Goal: Information Seeking & Learning: Learn about a topic

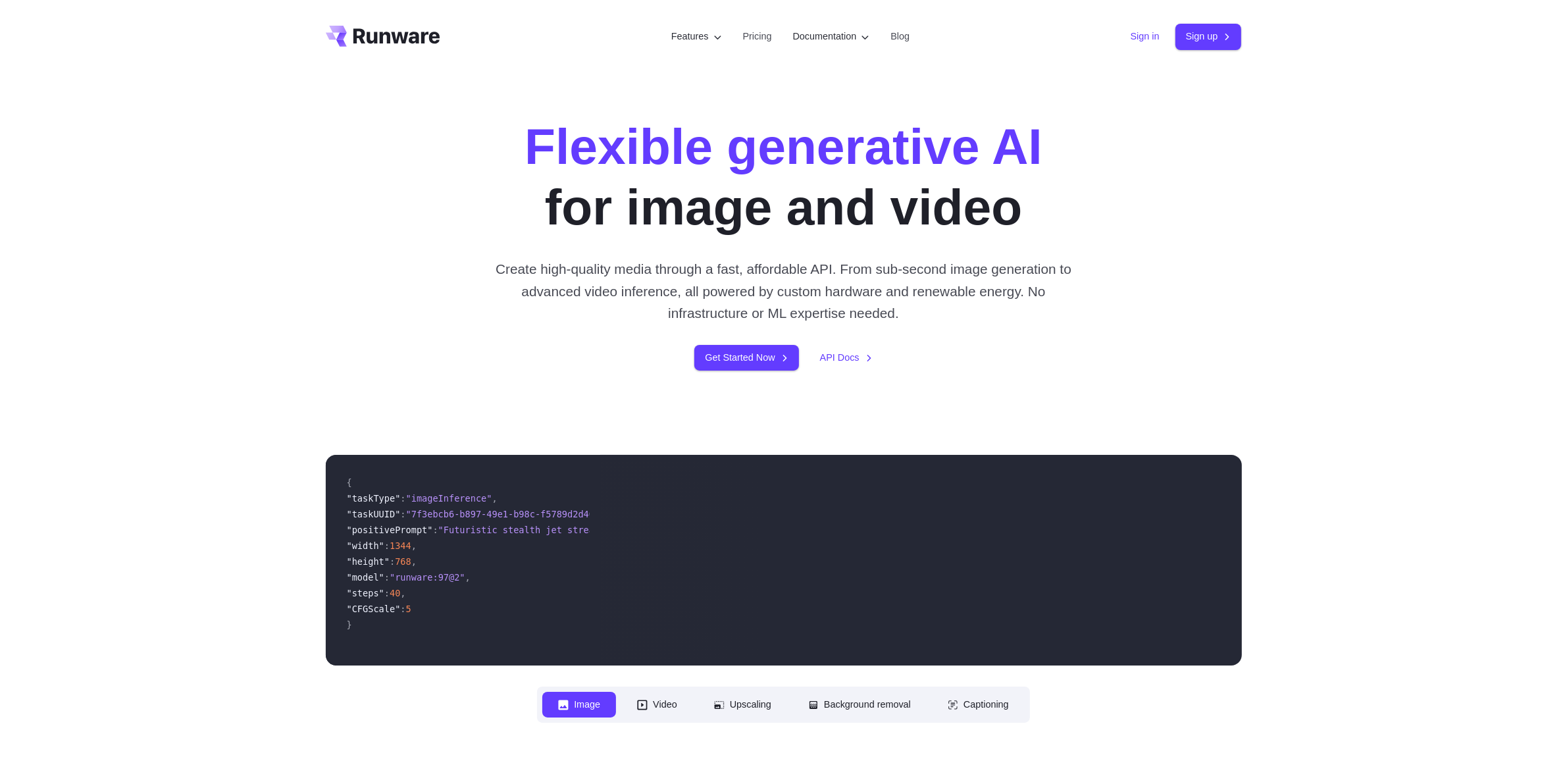
click at [1141, 34] on link "Sign in" at bounding box center [1145, 36] width 29 height 15
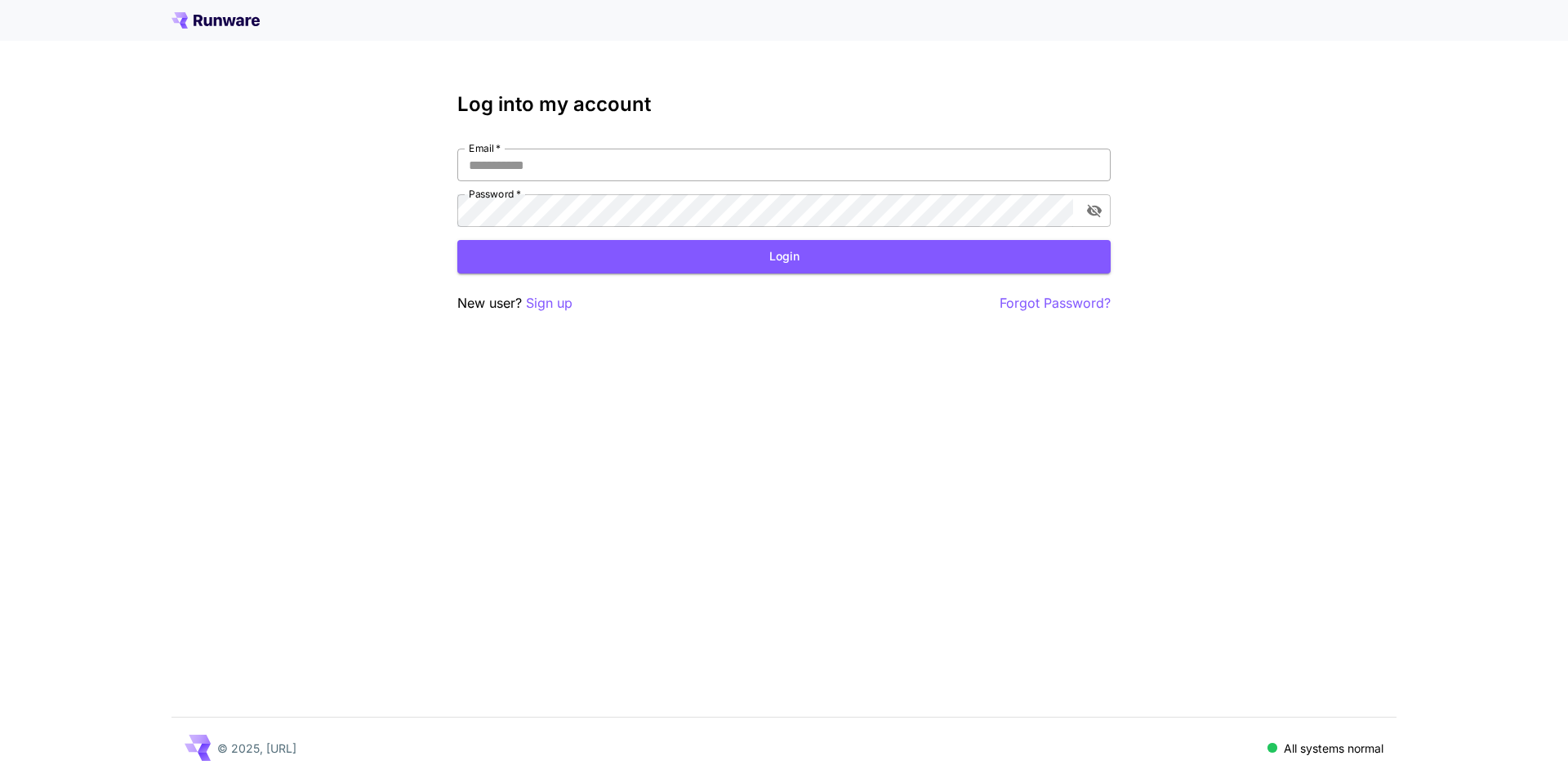
click at [583, 163] on input "Email   *" at bounding box center [784, 165] width 654 height 33
type input "**********"
click button "Login" at bounding box center [784, 257] width 654 height 34
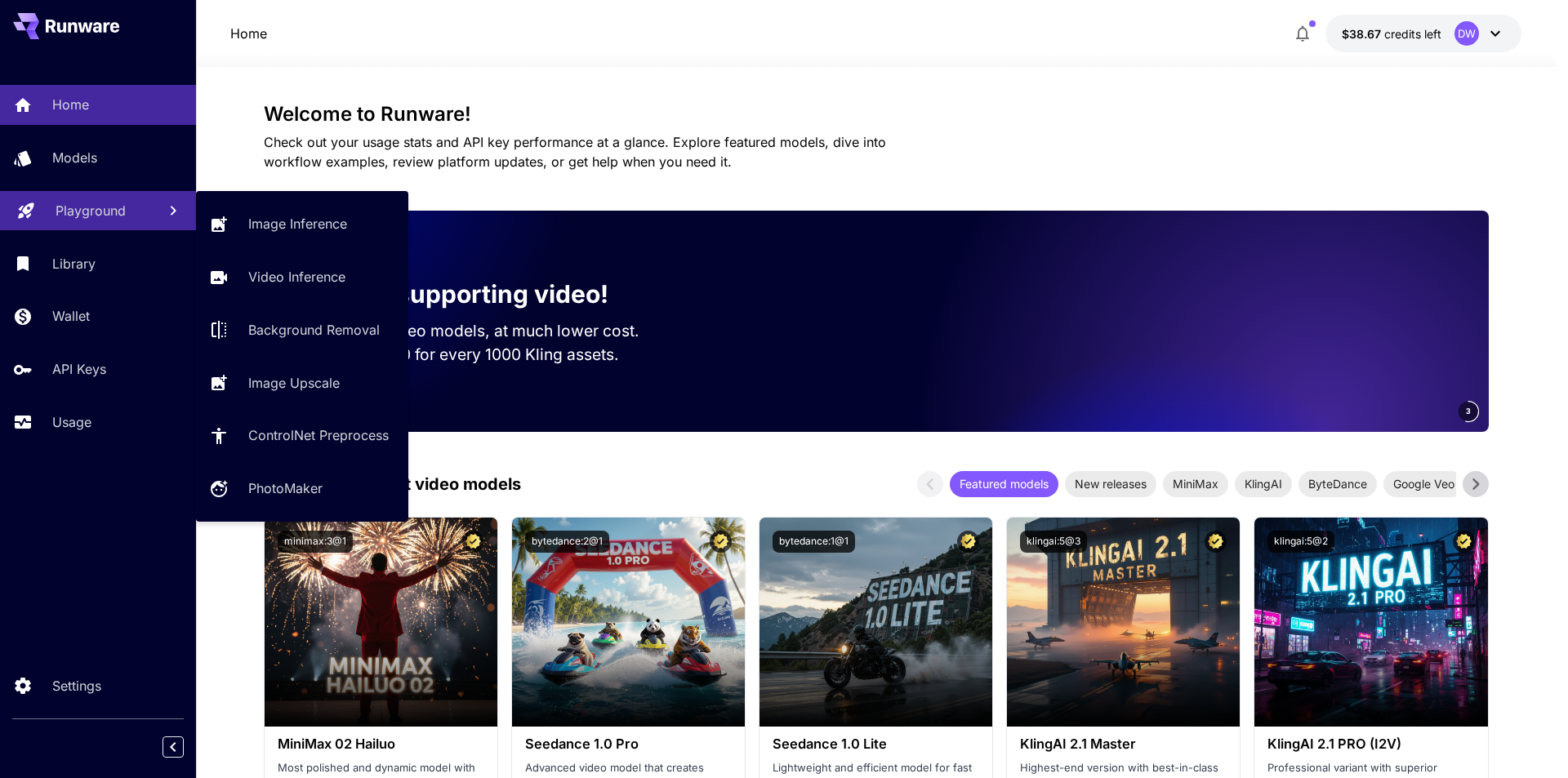
click at [95, 220] on p "Playground" at bounding box center [90, 211] width 70 height 20
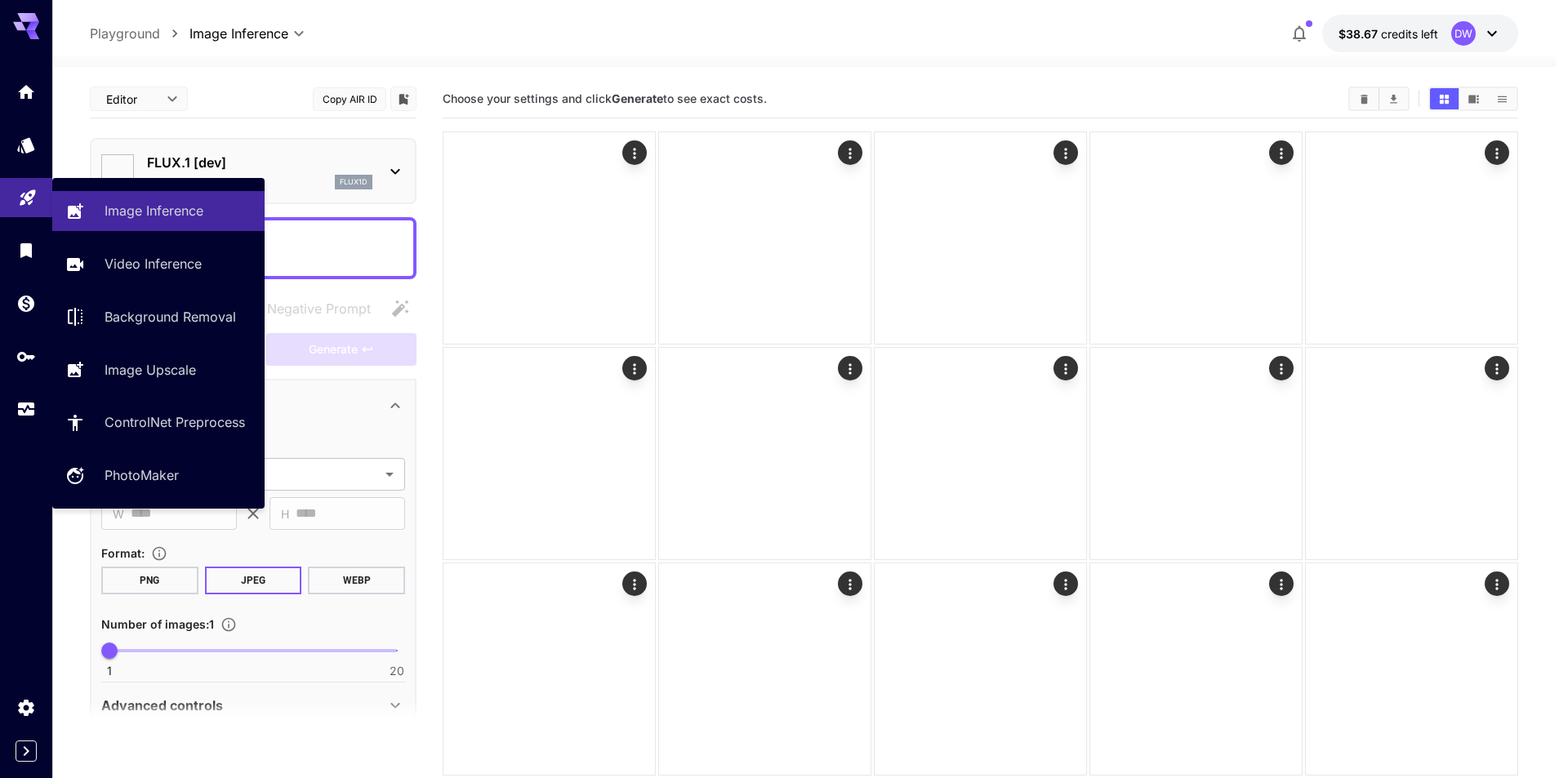
type input "**********"
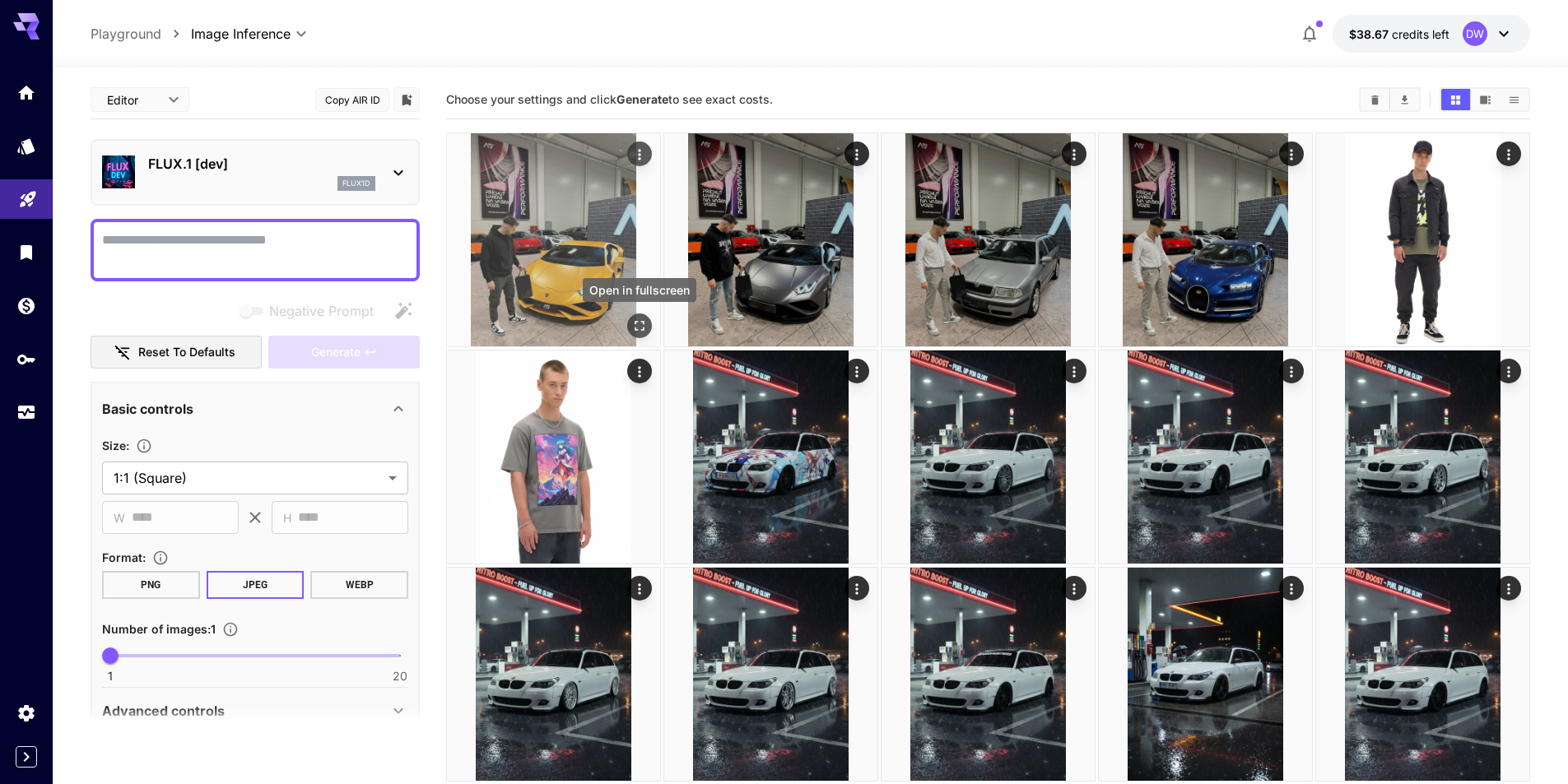
click at [642, 319] on icon "Open in fullscreen" at bounding box center [639, 325] width 16 height 16
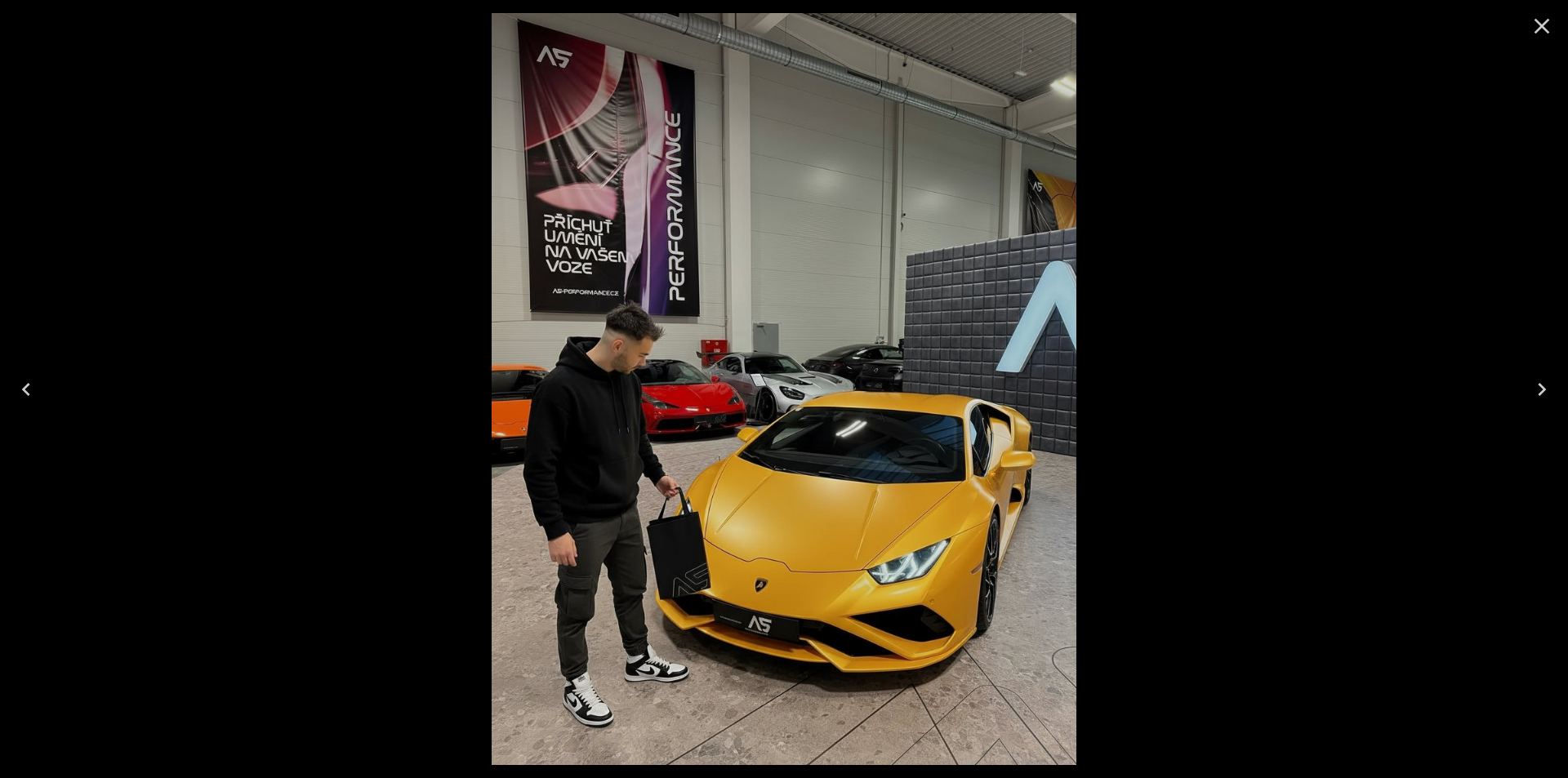
click at [1548, 386] on icon "Next" at bounding box center [1542, 389] width 26 height 26
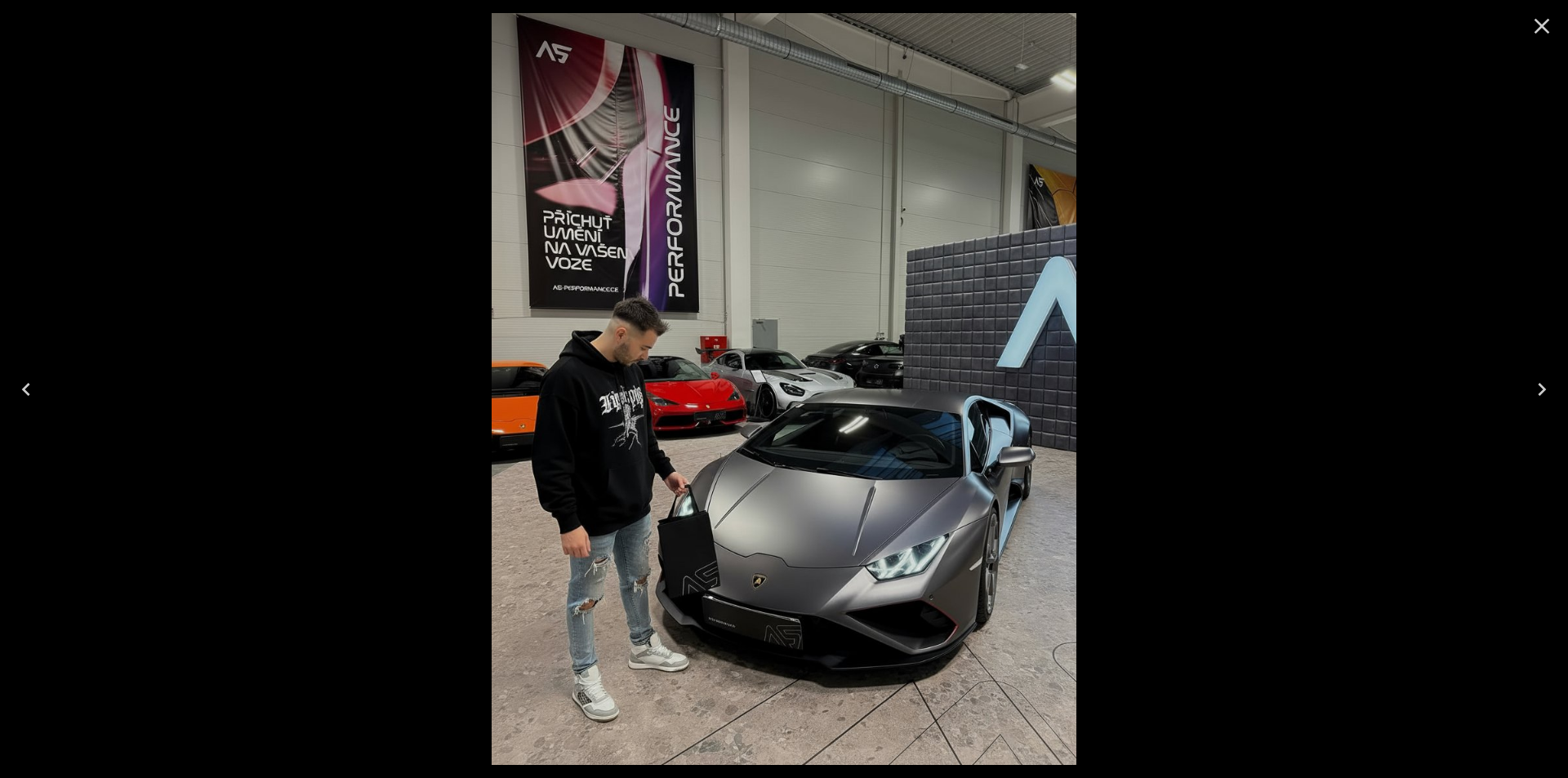
click at [1542, 389] on icon "Next" at bounding box center [1542, 389] width 26 height 26
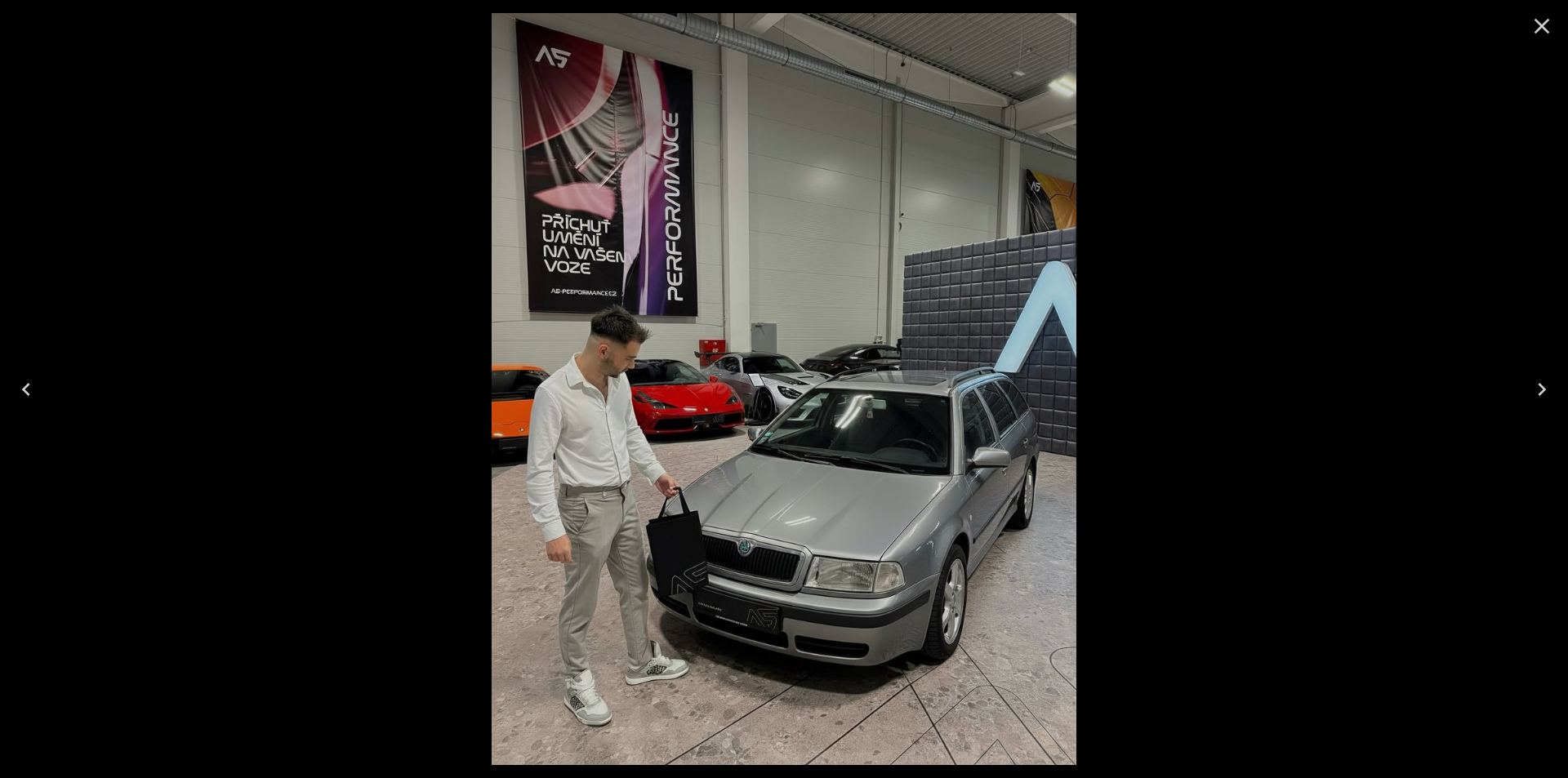
click at [1542, 389] on icon "Next" at bounding box center [1542, 389] width 26 height 26
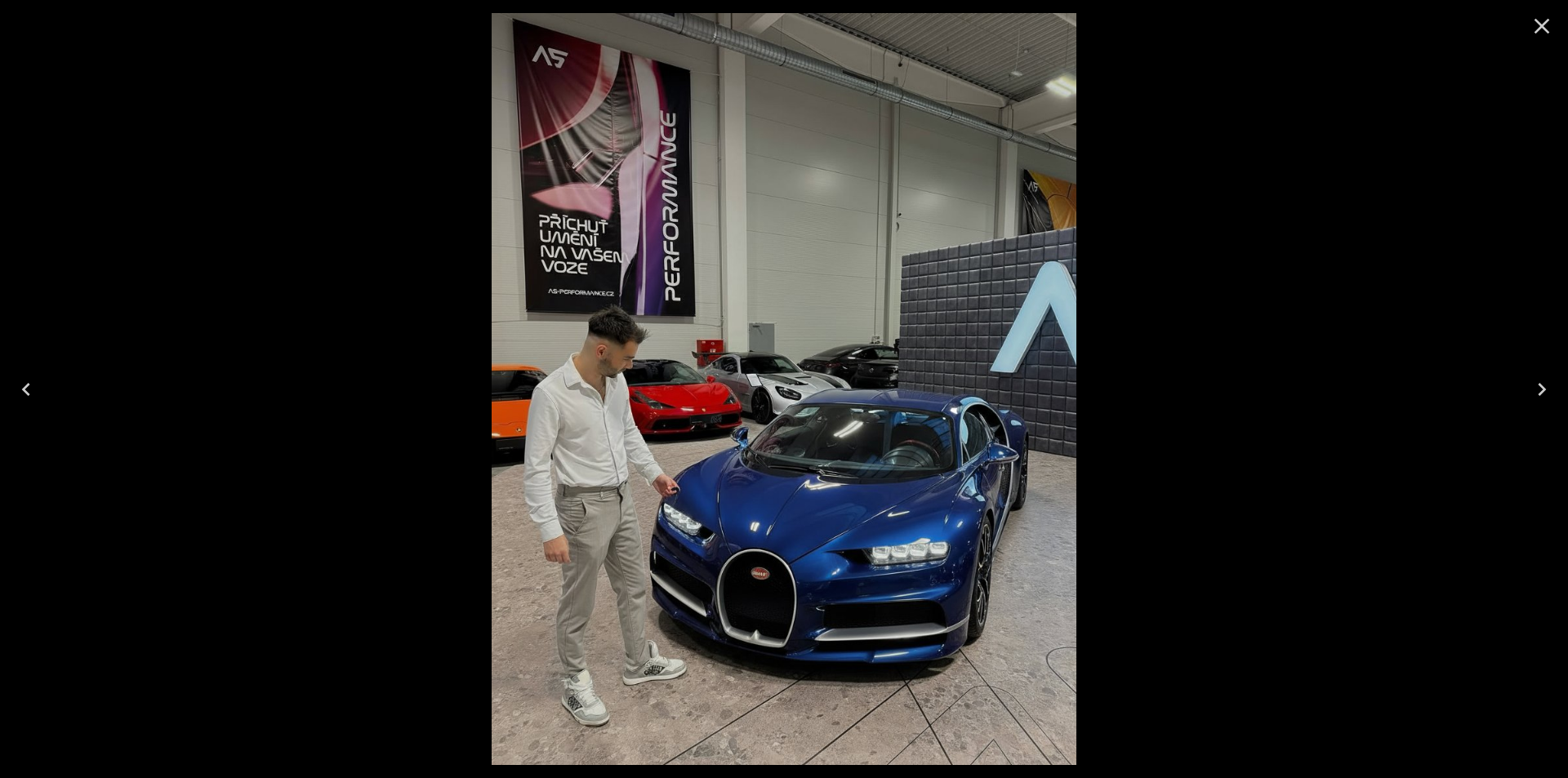
click at [1542, 389] on icon "Next" at bounding box center [1542, 389] width 26 height 26
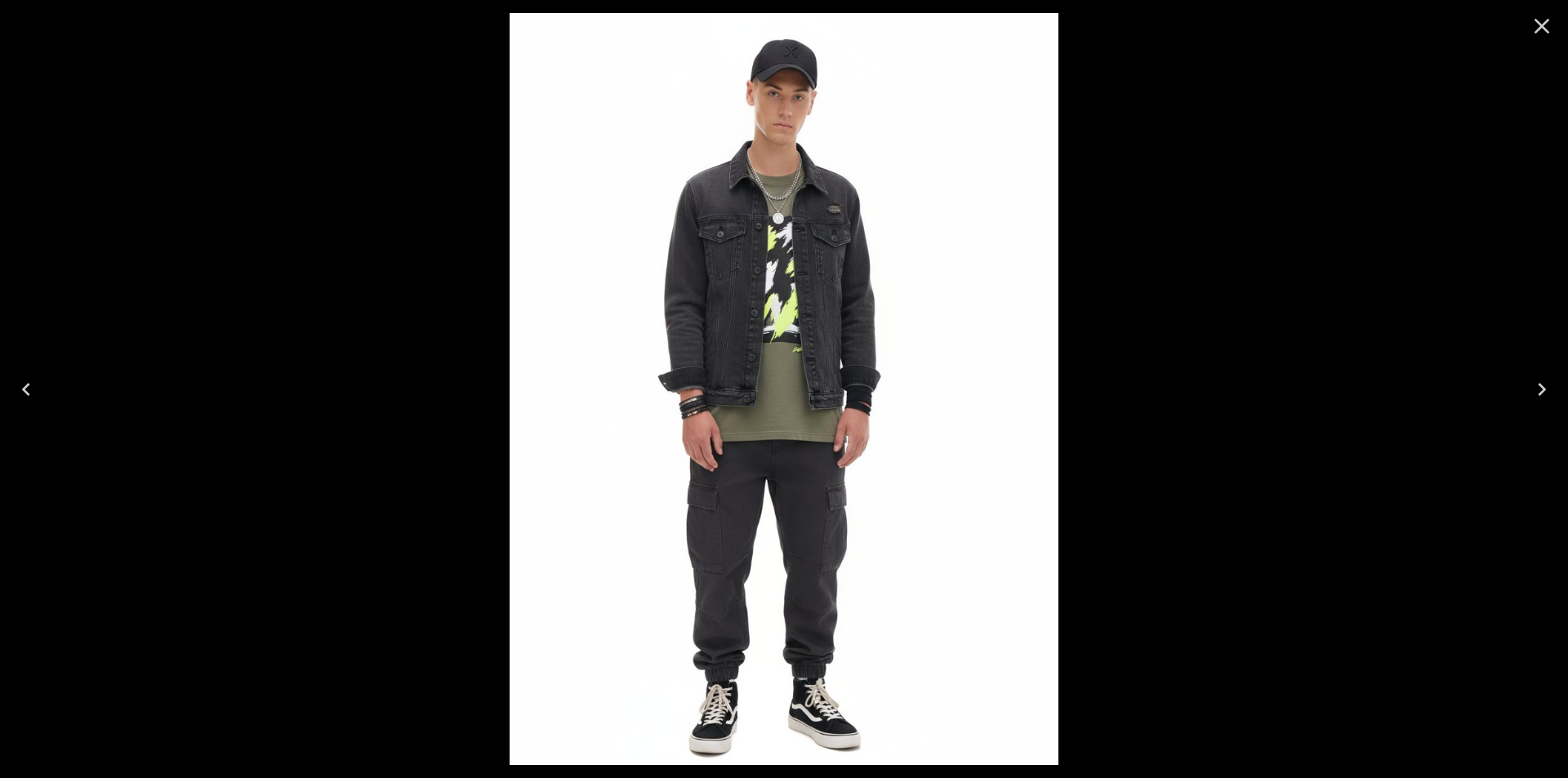
click at [1542, 389] on icon "Next" at bounding box center [1542, 389] width 26 height 26
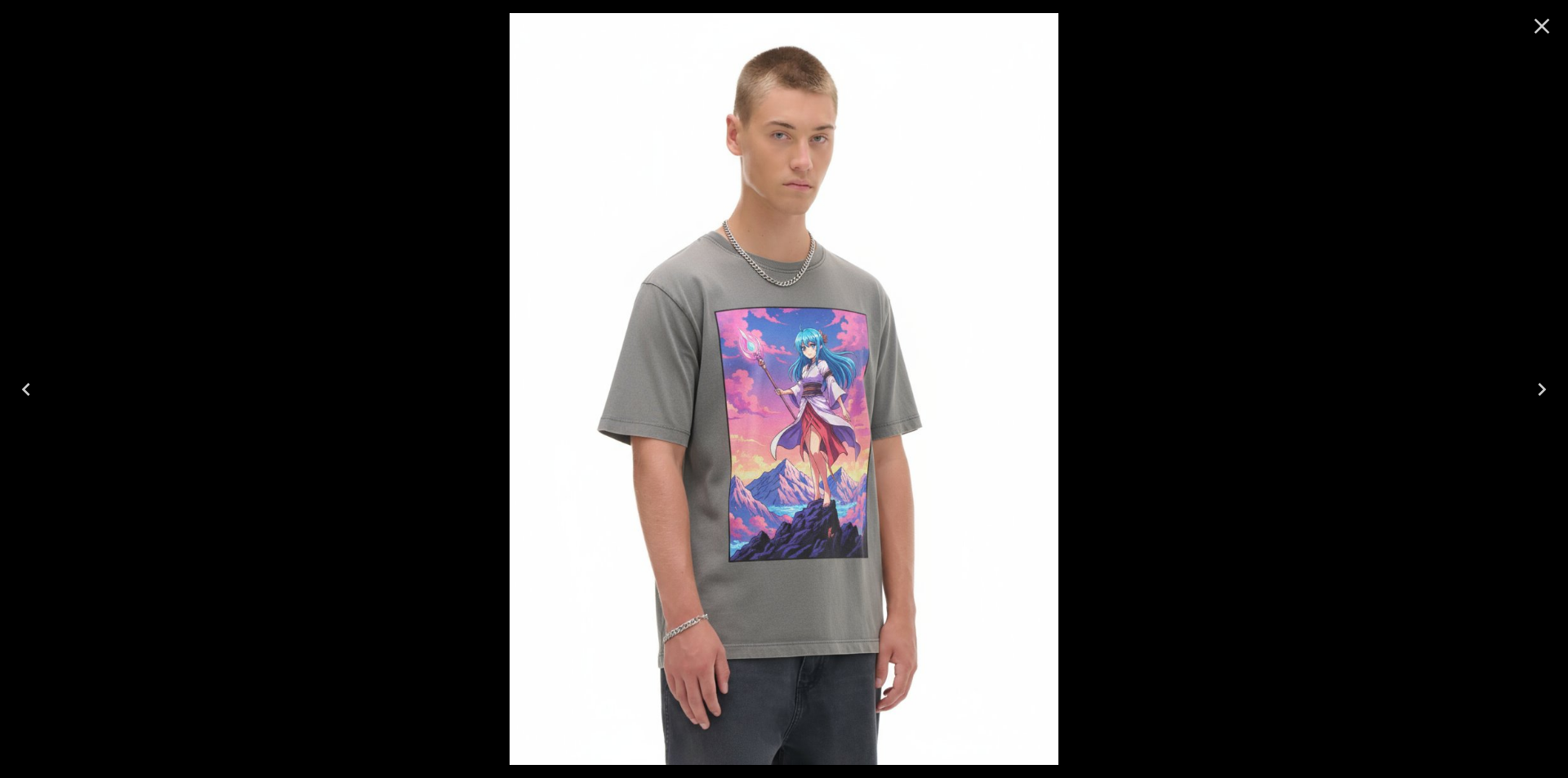
click at [1526, 27] on button "Close" at bounding box center [1542, 26] width 39 height 39
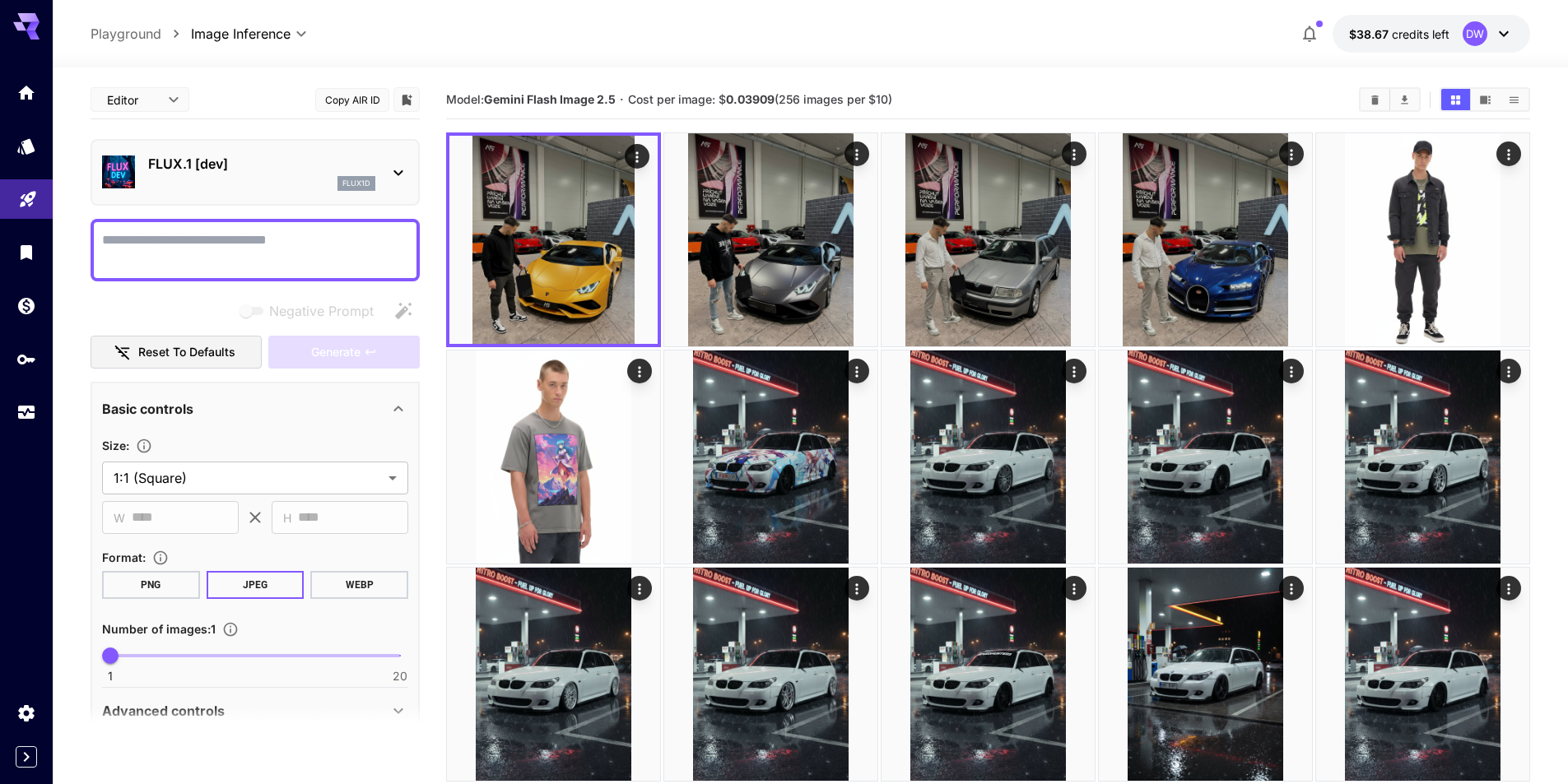
click at [268, 172] on p "FLUX.1 [dev]" at bounding box center [261, 163] width 228 height 20
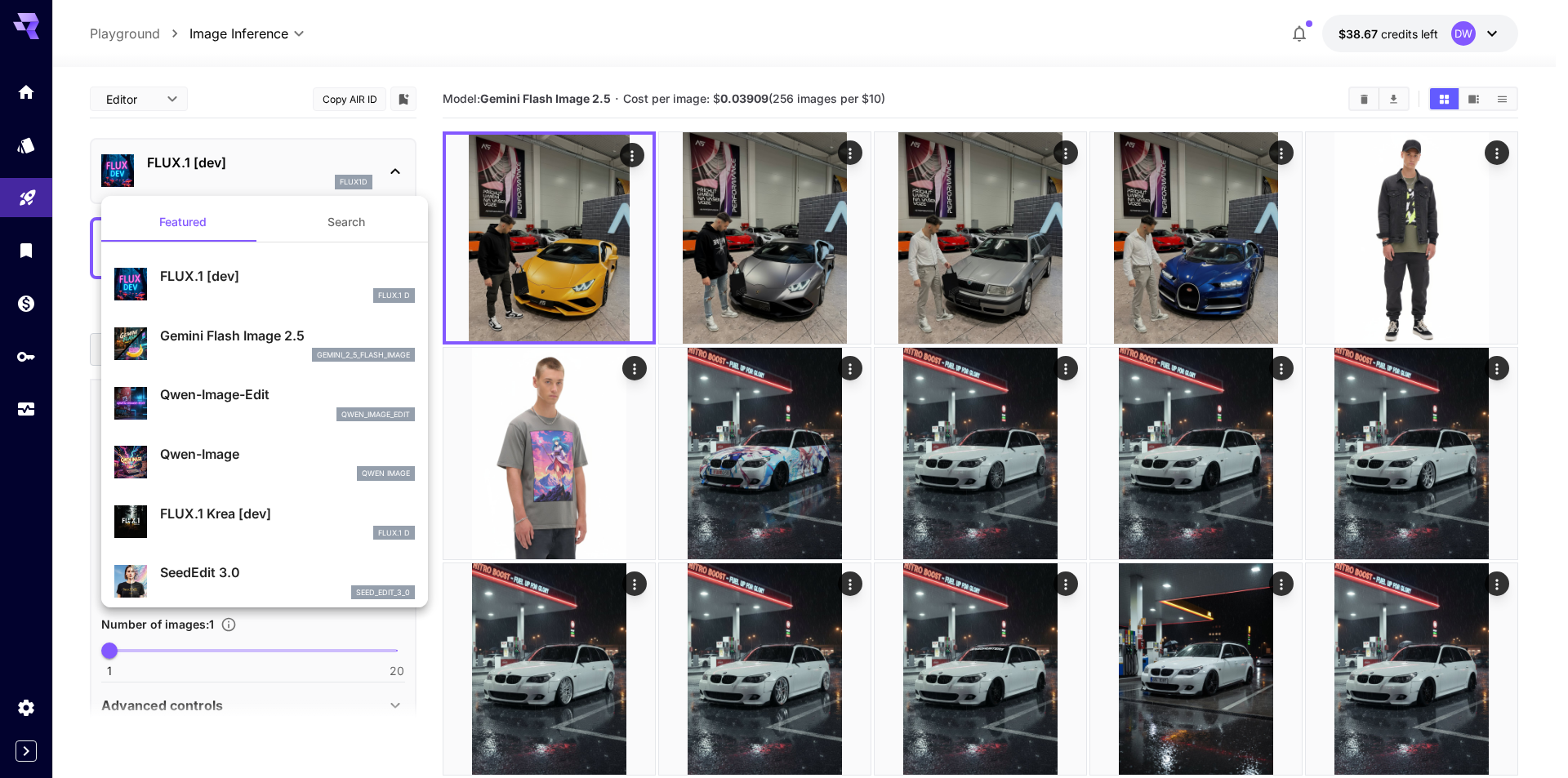
click at [250, 341] on p "Gemini Flash Image 2.5" at bounding box center [288, 335] width 255 height 20
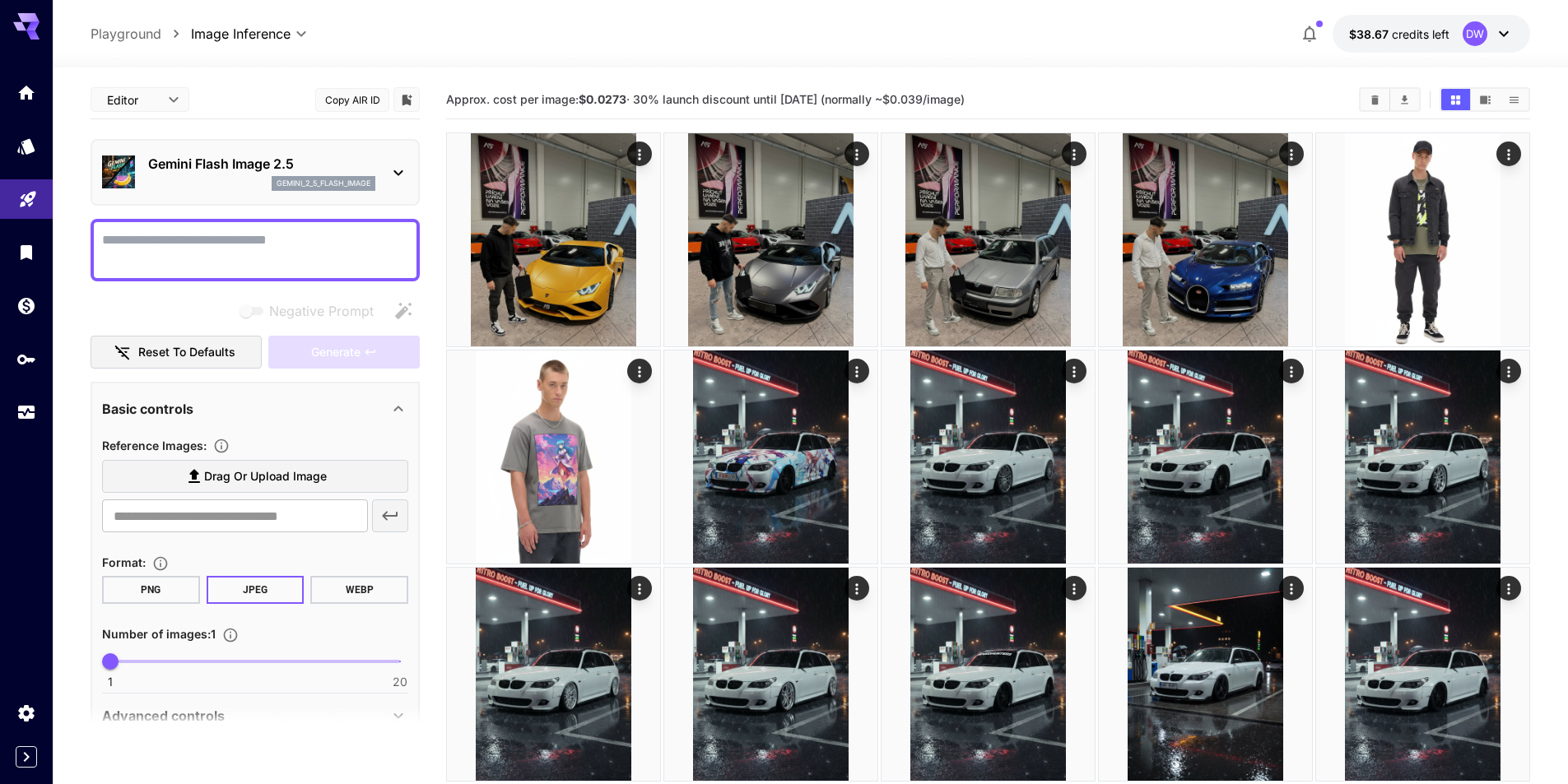
click at [287, 172] on p "Gemini Flash Image 2.5" at bounding box center [261, 163] width 228 height 20
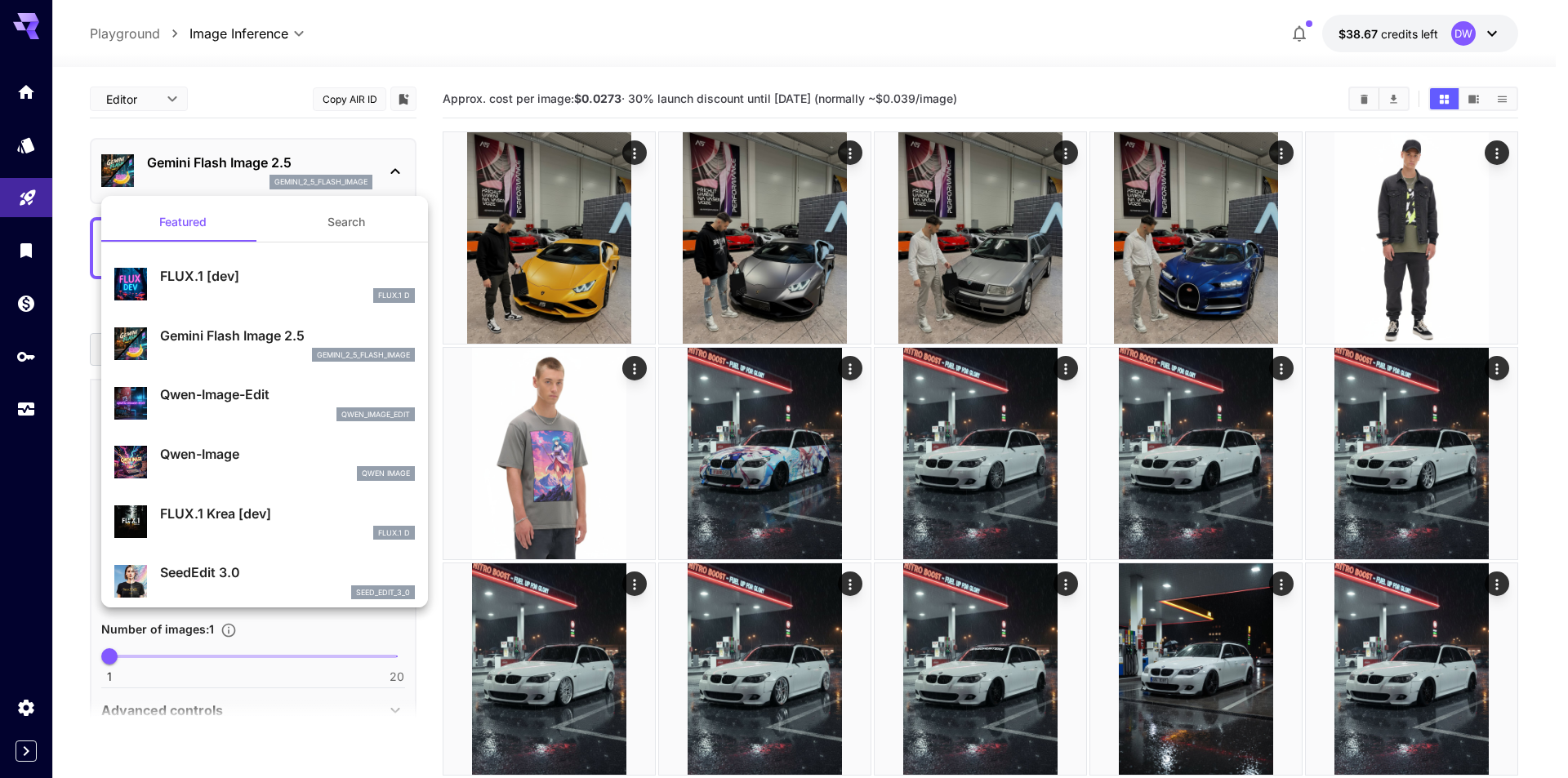
click at [285, 170] on div at bounding box center [784, 389] width 1568 height 778
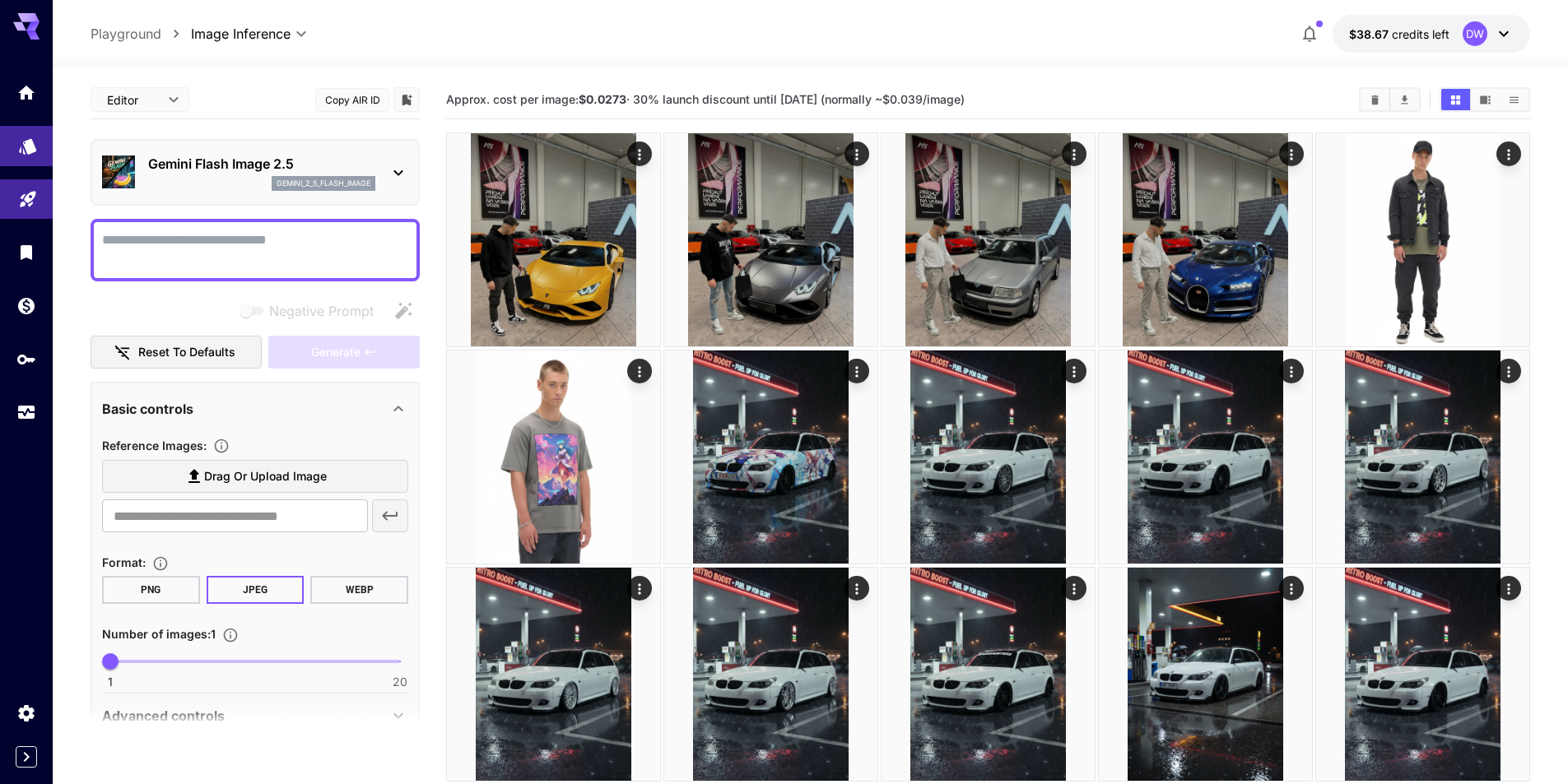
click at [26, 151] on link at bounding box center [26, 145] width 53 height 41
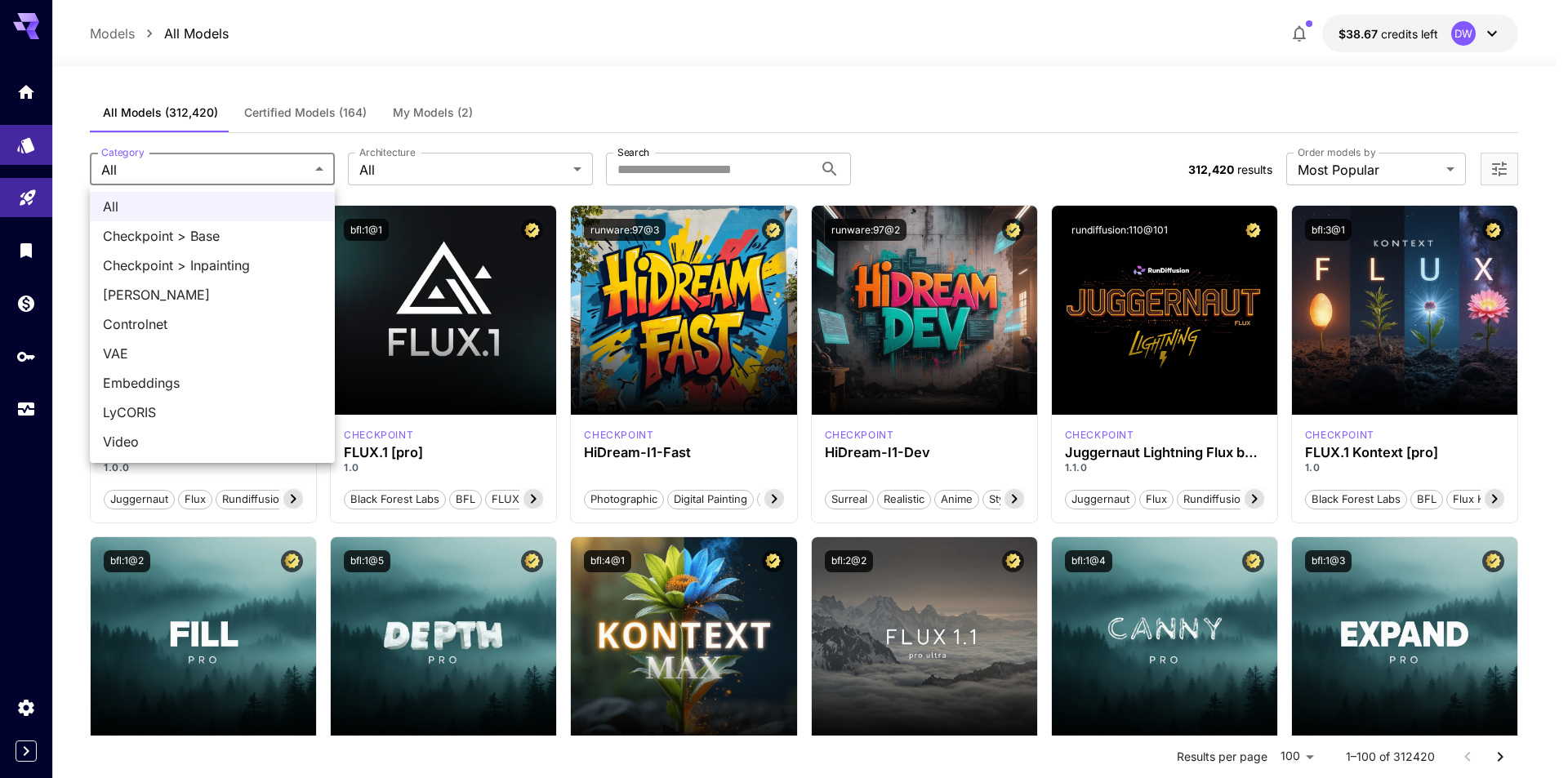
click at [230, 170] on div at bounding box center [784, 389] width 1568 height 778
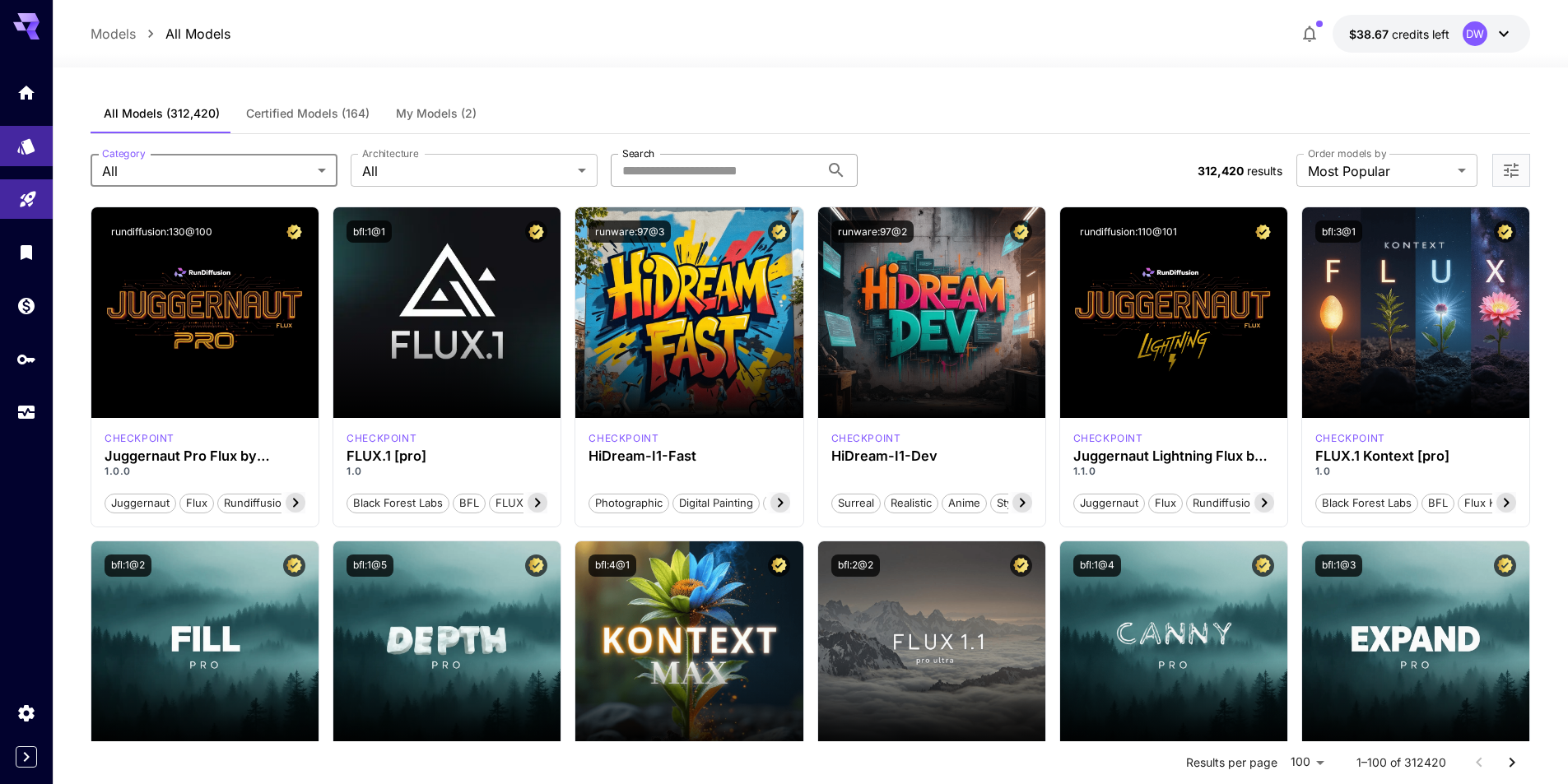
click at [736, 158] on input "Search" at bounding box center [715, 170] width 209 height 33
type input "**********"
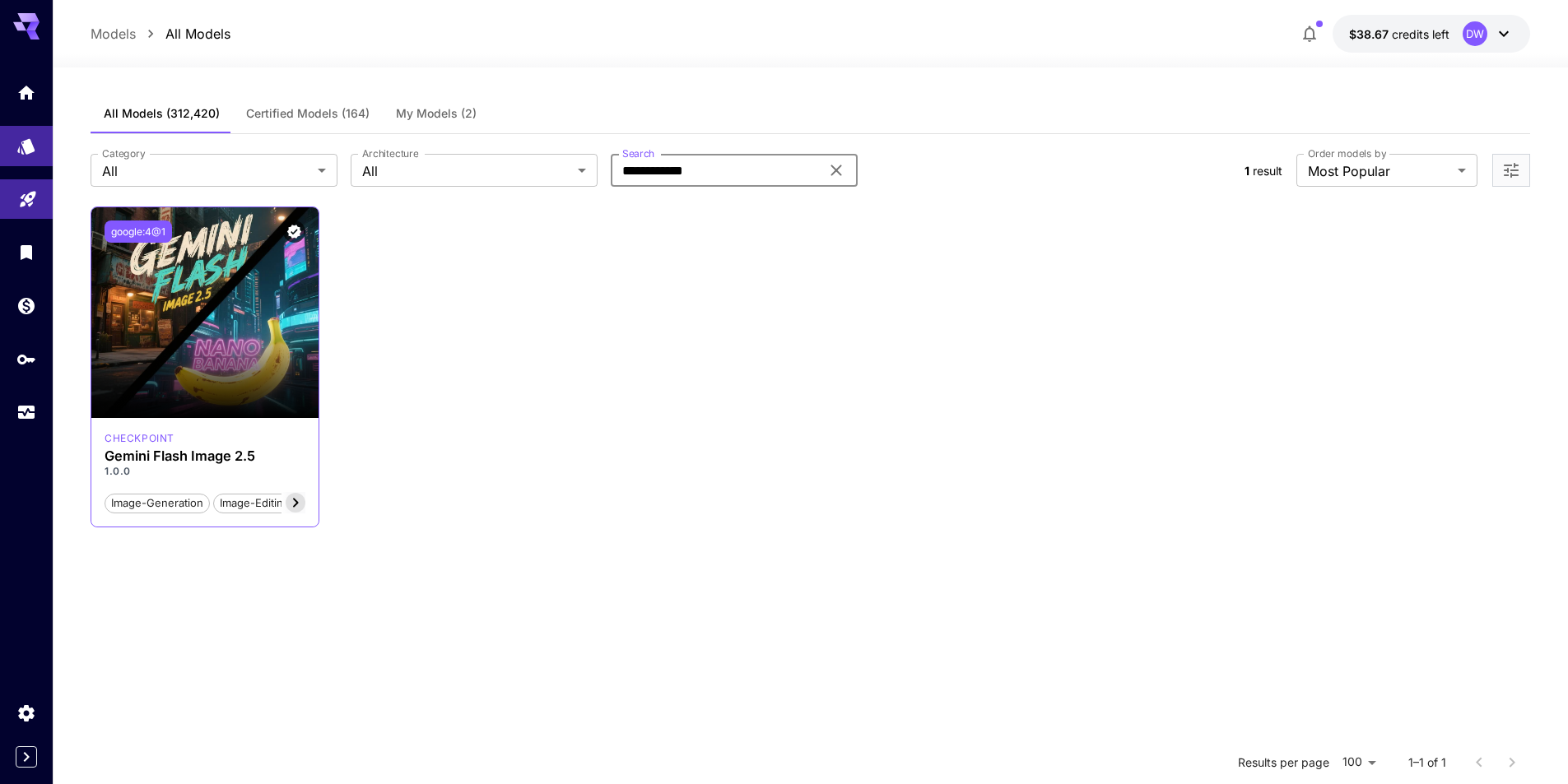
click at [151, 231] on button "google:4@1" at bounding box center [139, 232] width 68 height 23
click at [16, 76] on link at bounding box center [26, 92] width 53 height 41
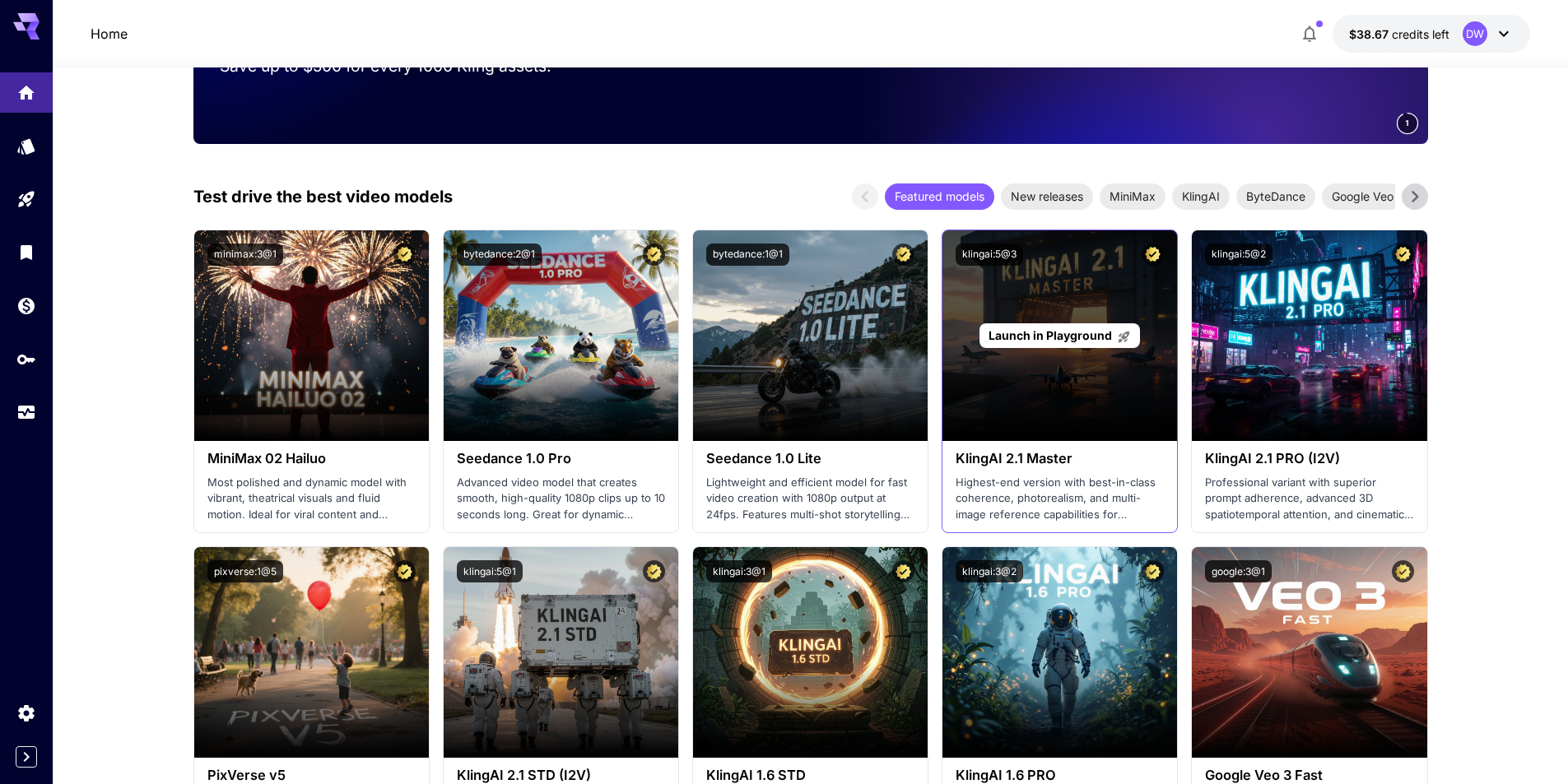
scroll to position [411, 0]
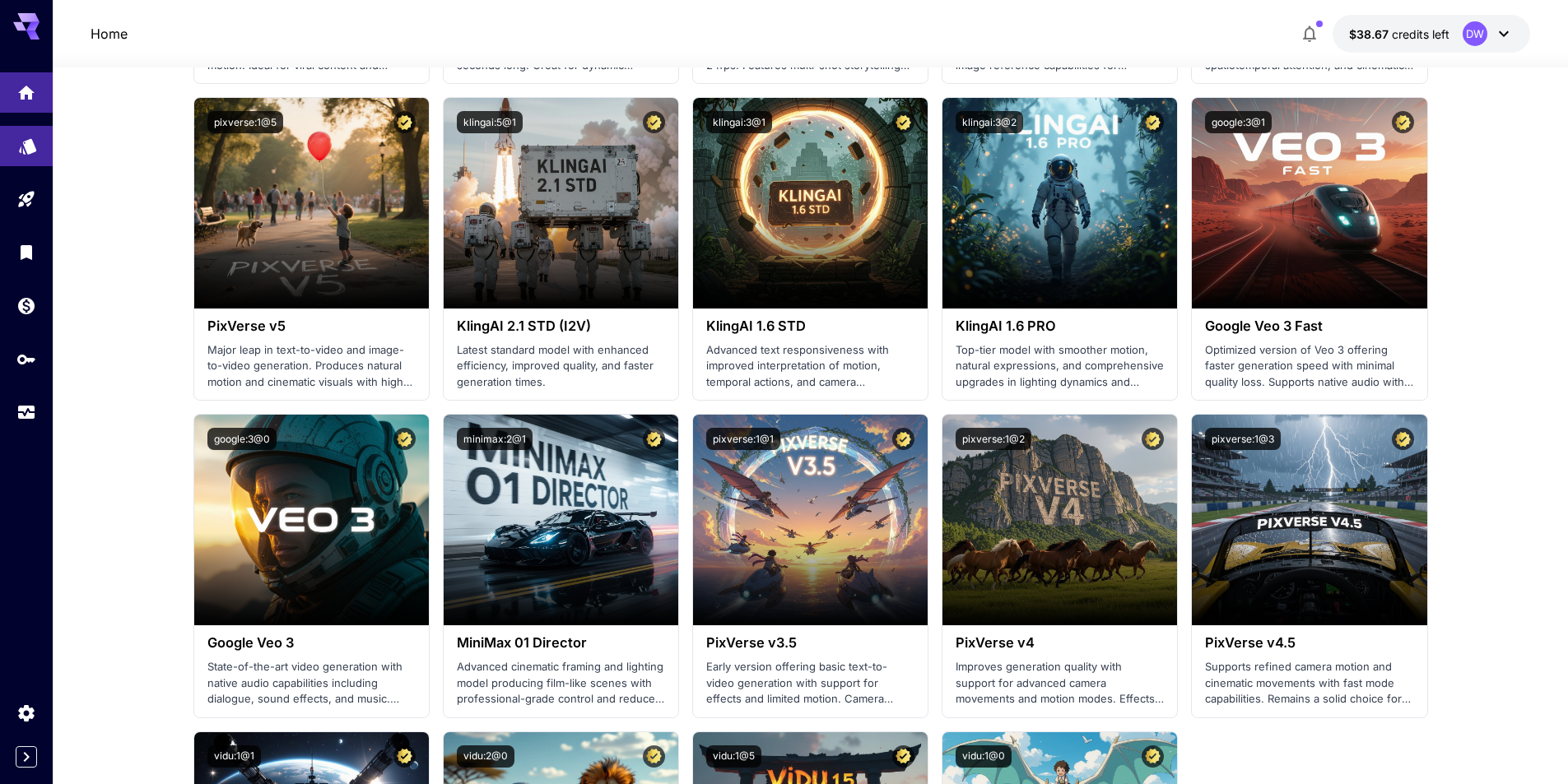
click at [19, 138] on icon "Models" at bounding box center [27, 141] width 20 height 20
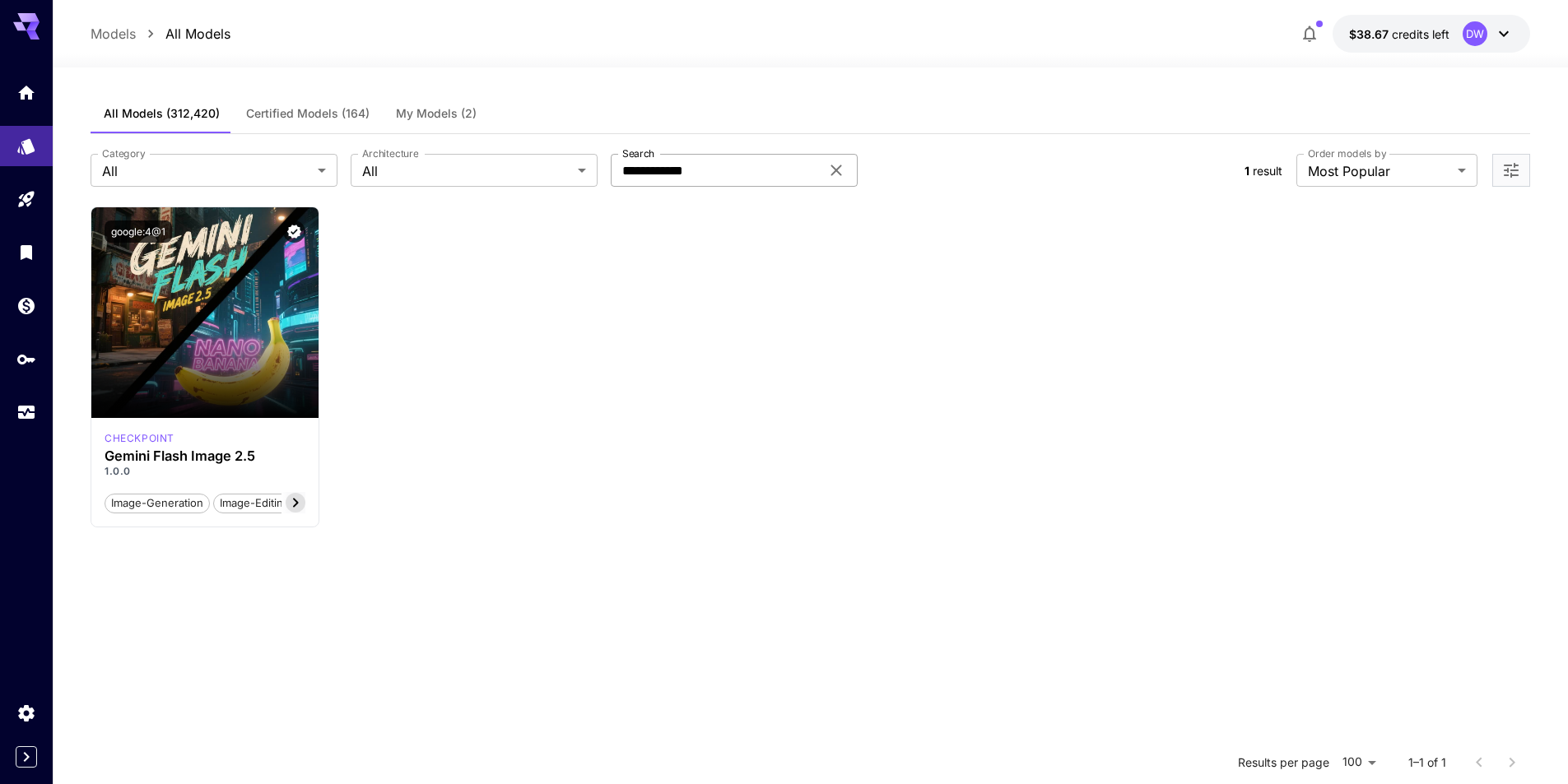
click at [834, 173] on icon at bounding box center [835, 170] width 10 height 10
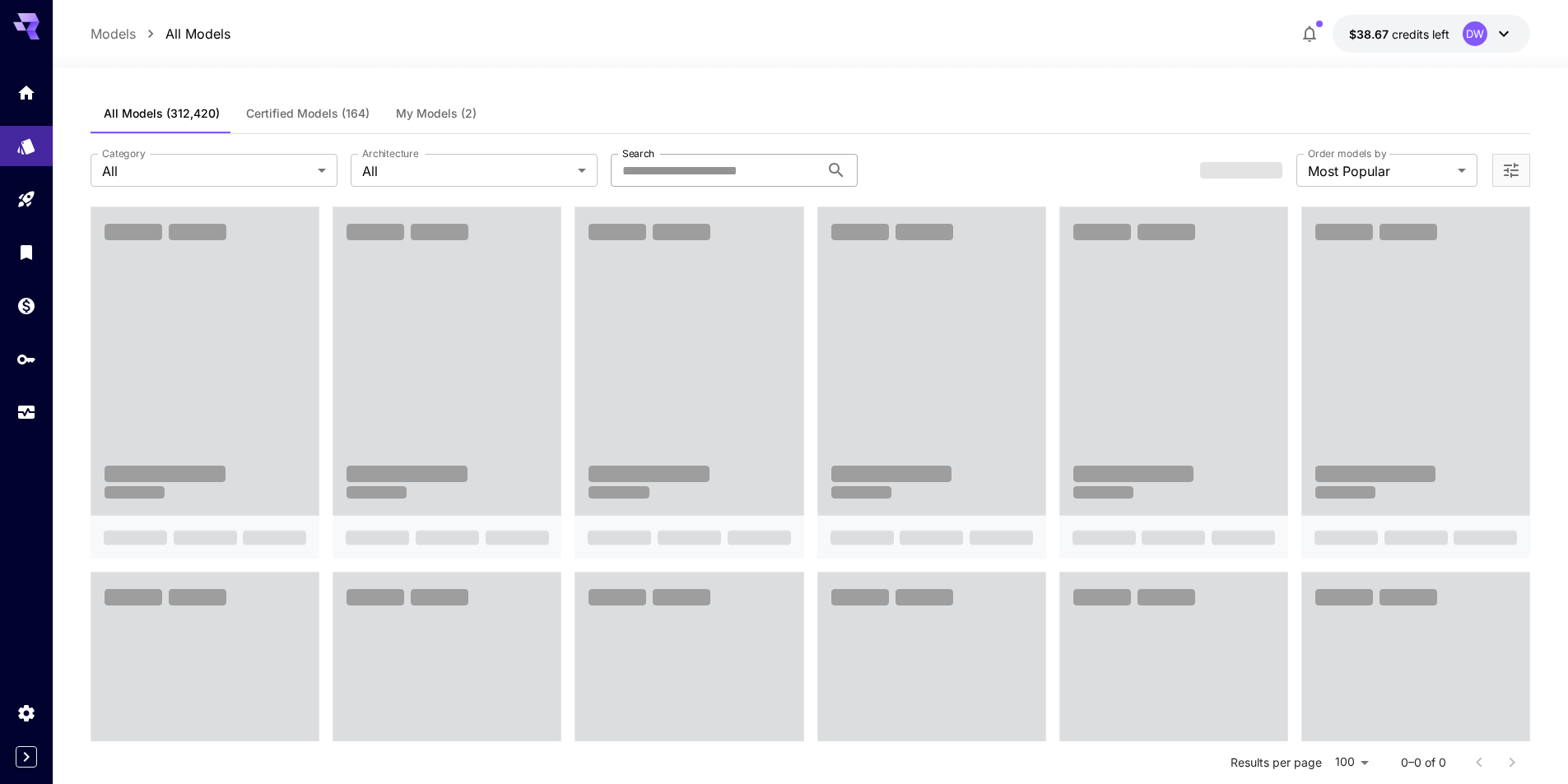
click at [329, 113] on span "Certified Models (164)" at bounding box center [308, 113] width 124 height 15
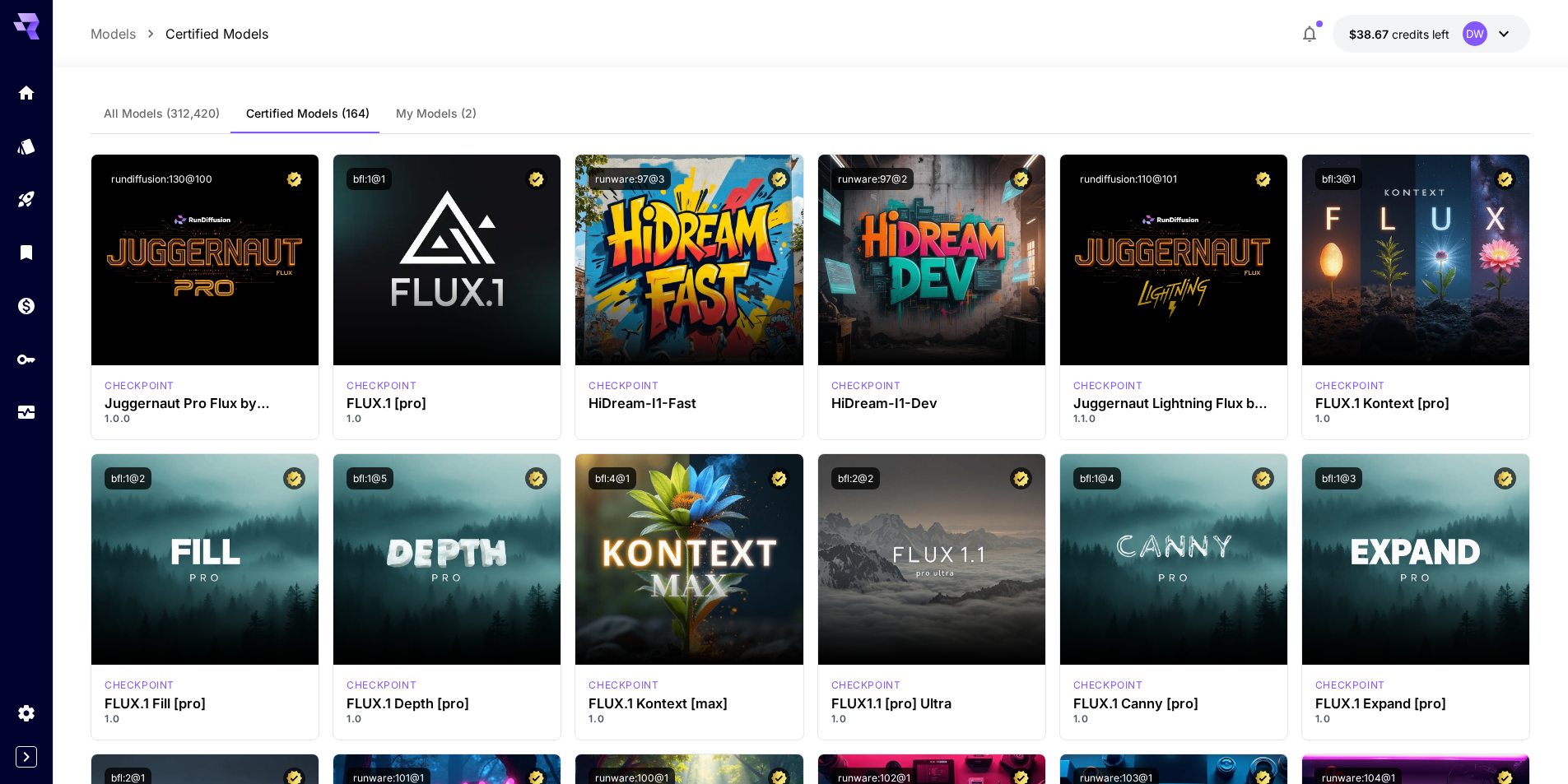
click at [178, 111] on span "All Models (312,420)" at bounding box center [161, 113] width 116 height 15
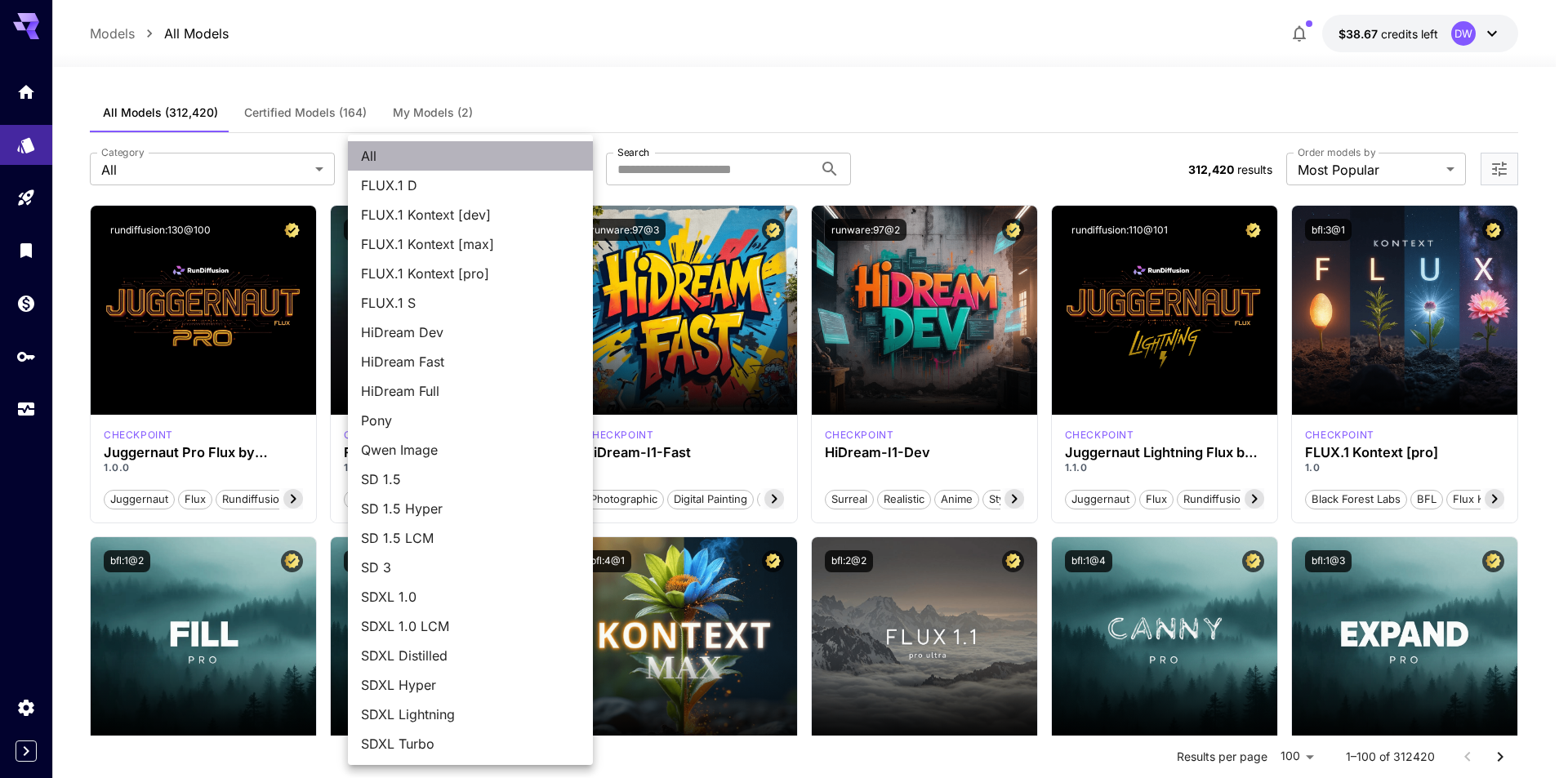
click at [440, 167] on li "All" at bounding box center [470, 155] width 245 height 29
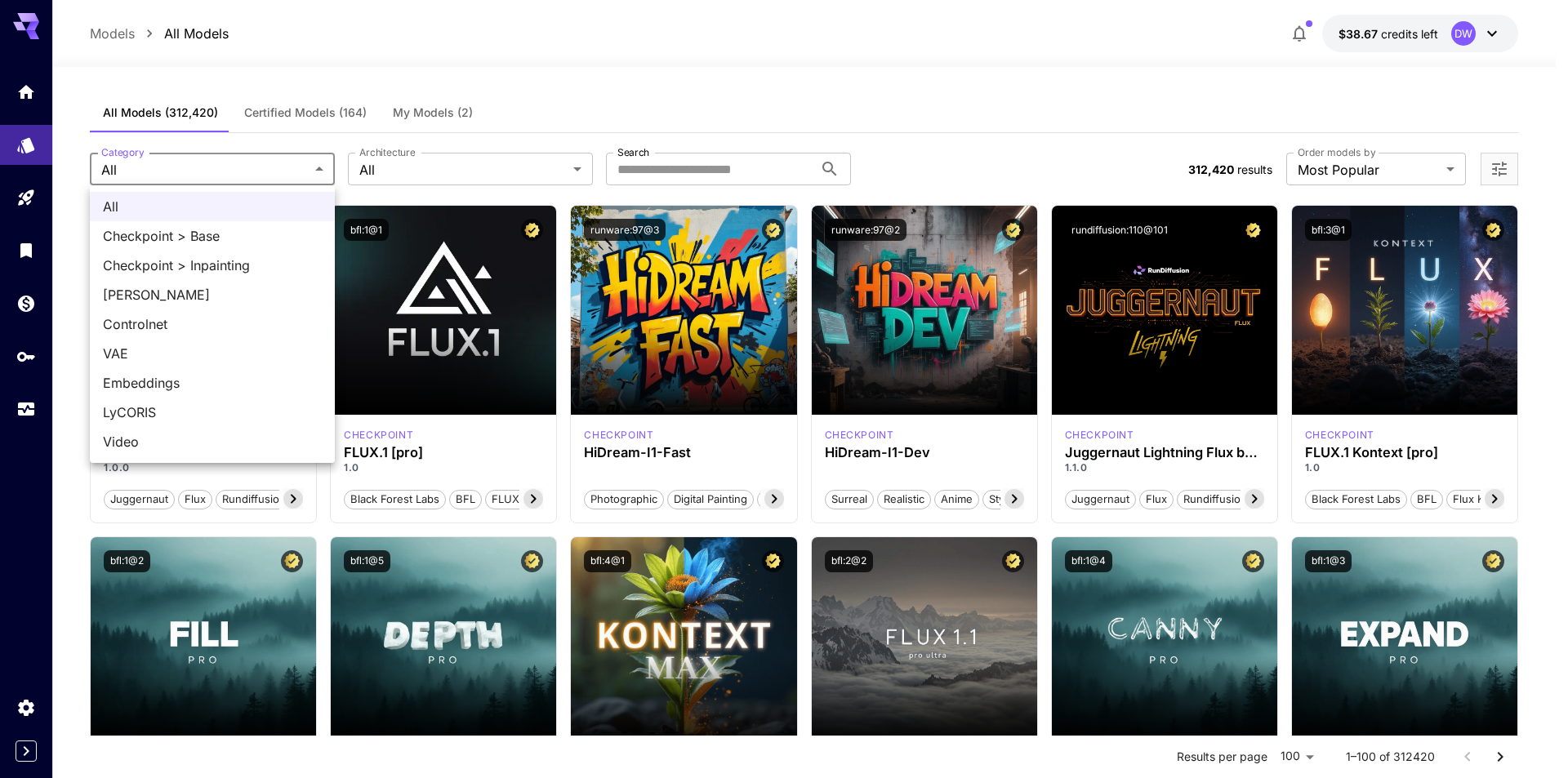
click at [172, 232] on span "Checkpoint > Base" at bounding box center [213, 236] width 219 height 20
type input "**********"
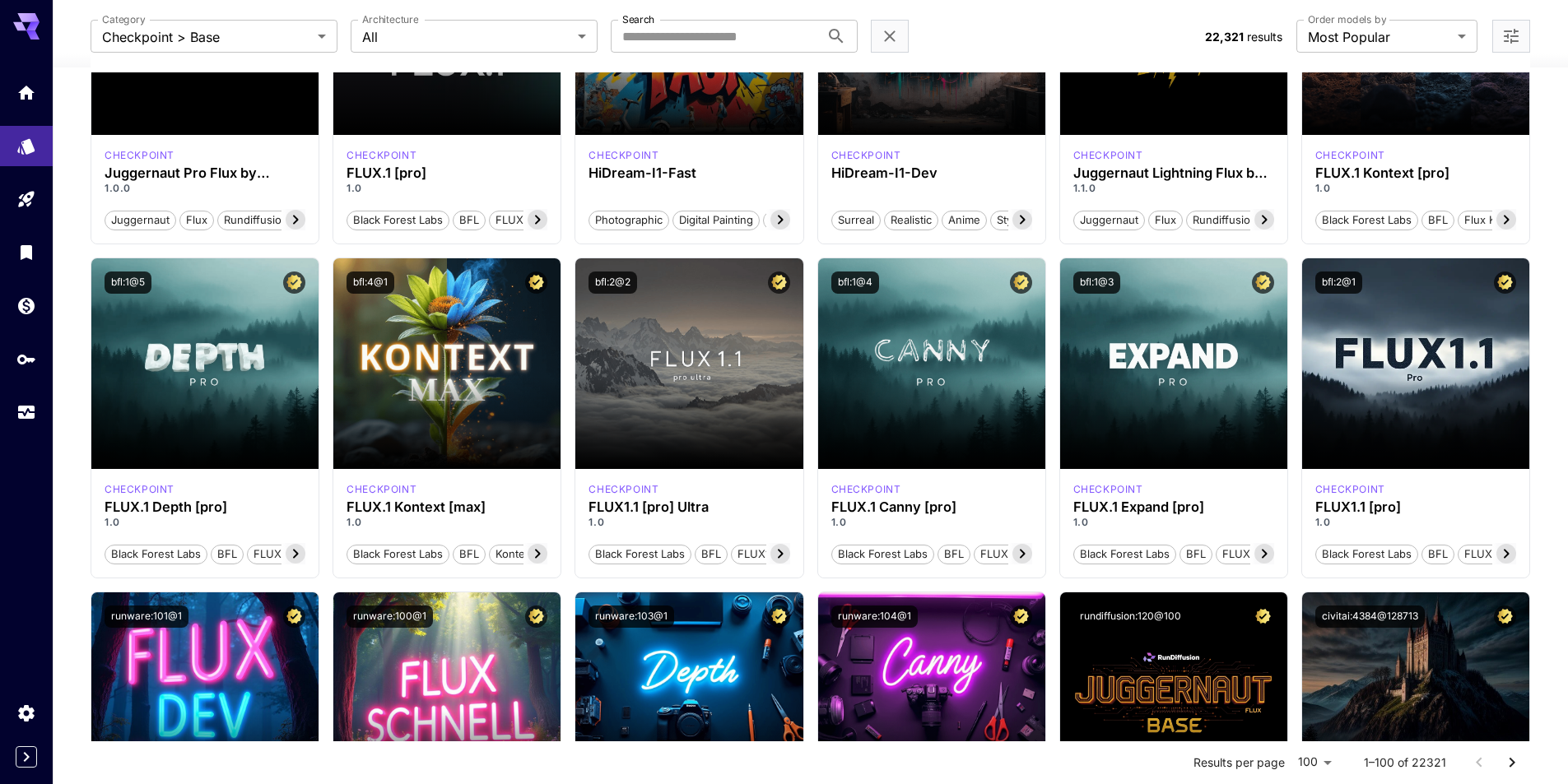
scroll to position [164, 0]
